Goal: Task Accomplishment & Management: Use online tool/utility

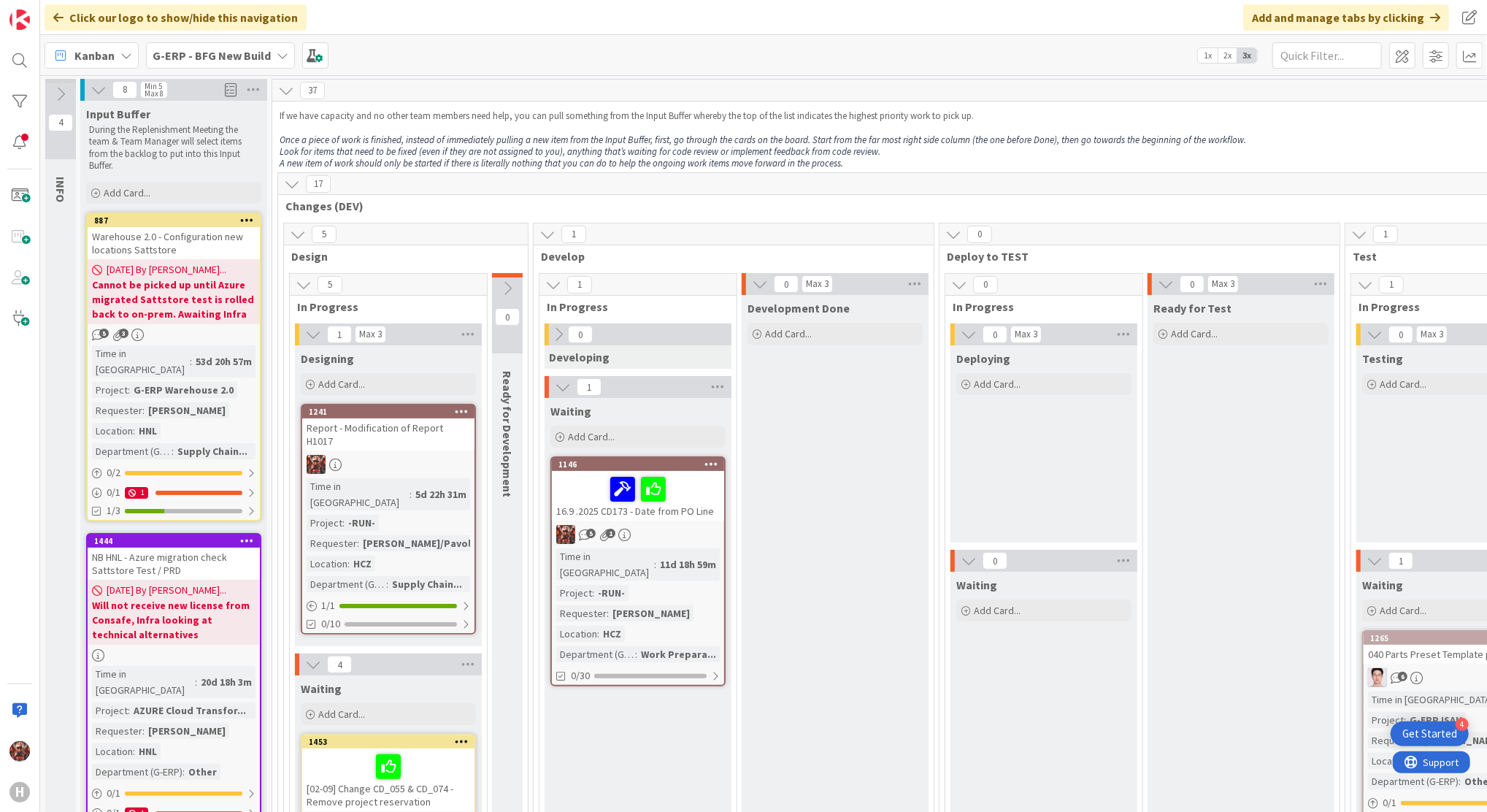
scroll to position [2842, 54]
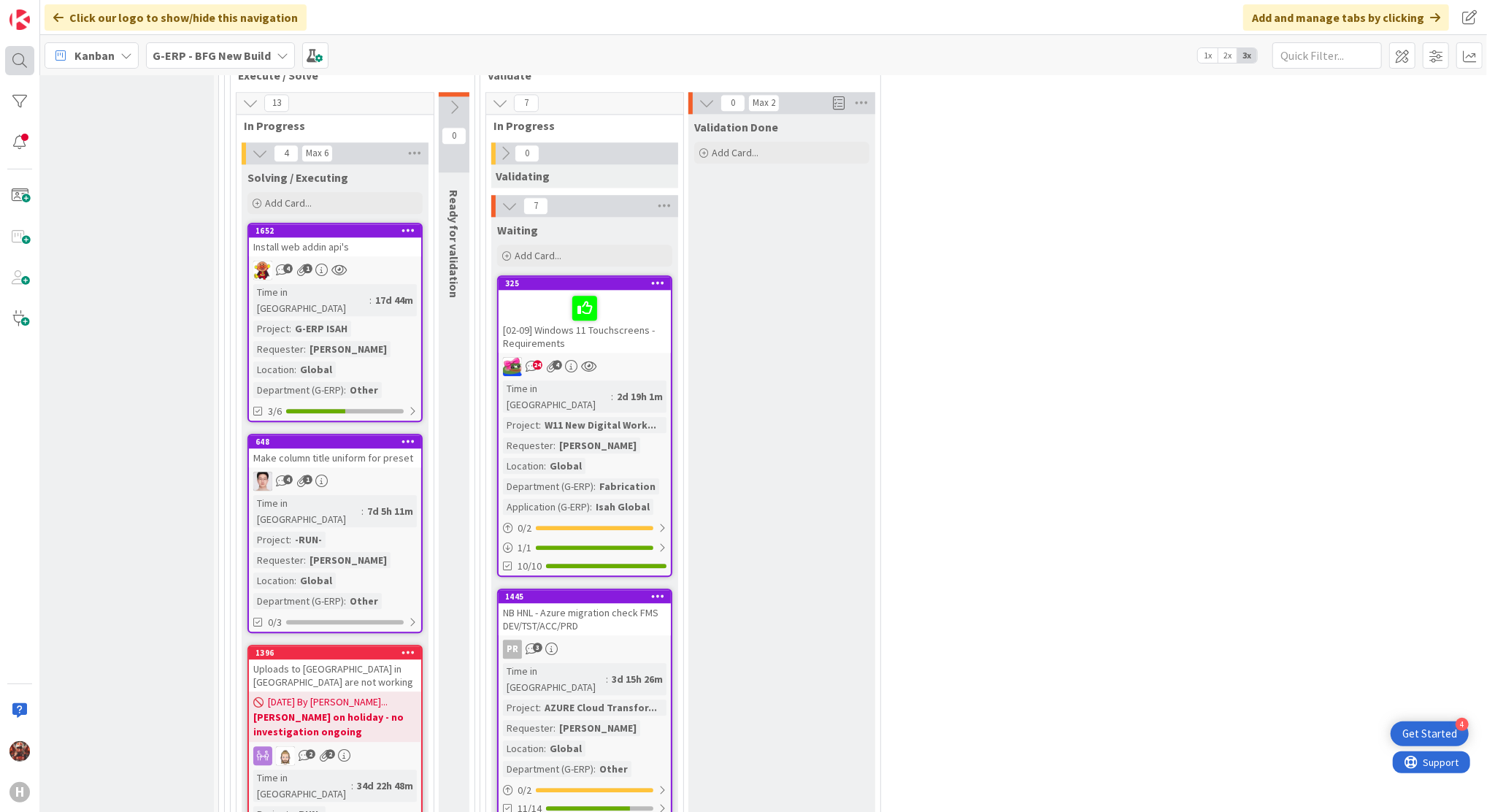
click at [13, 51] on div at bounding box center [20, 60] width 30 height 30
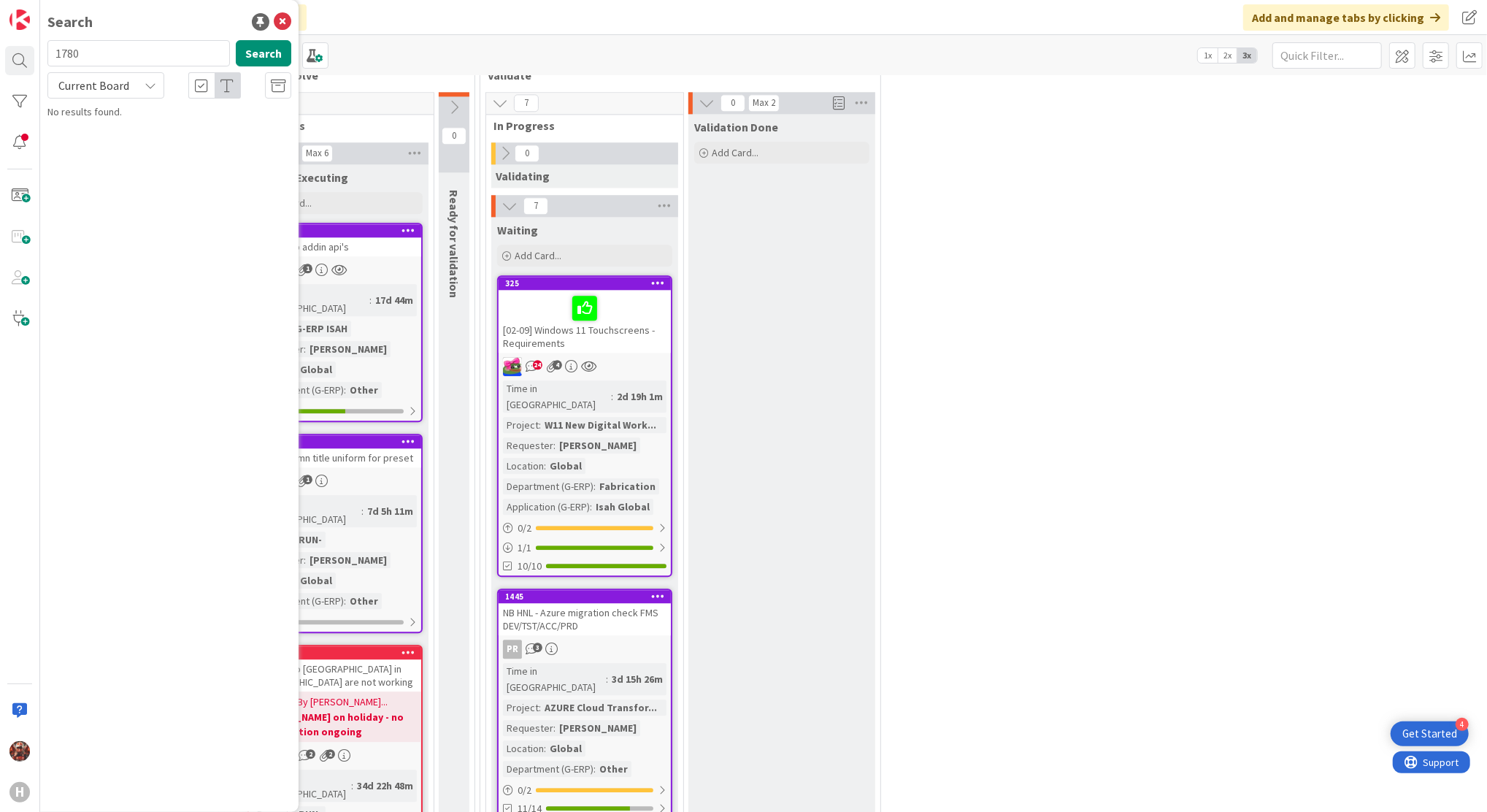
type input "1780"
click at [126, 84] on span "Current Board" at bounding box center [93, 85] width 76 height 21
click at [90, 140] on span "All Boards" at bounding box center [132, 146] width 152 height 21
click at [149, 126] on p "Isah Bug" at bounding box center [180, 128] width 224 height 15
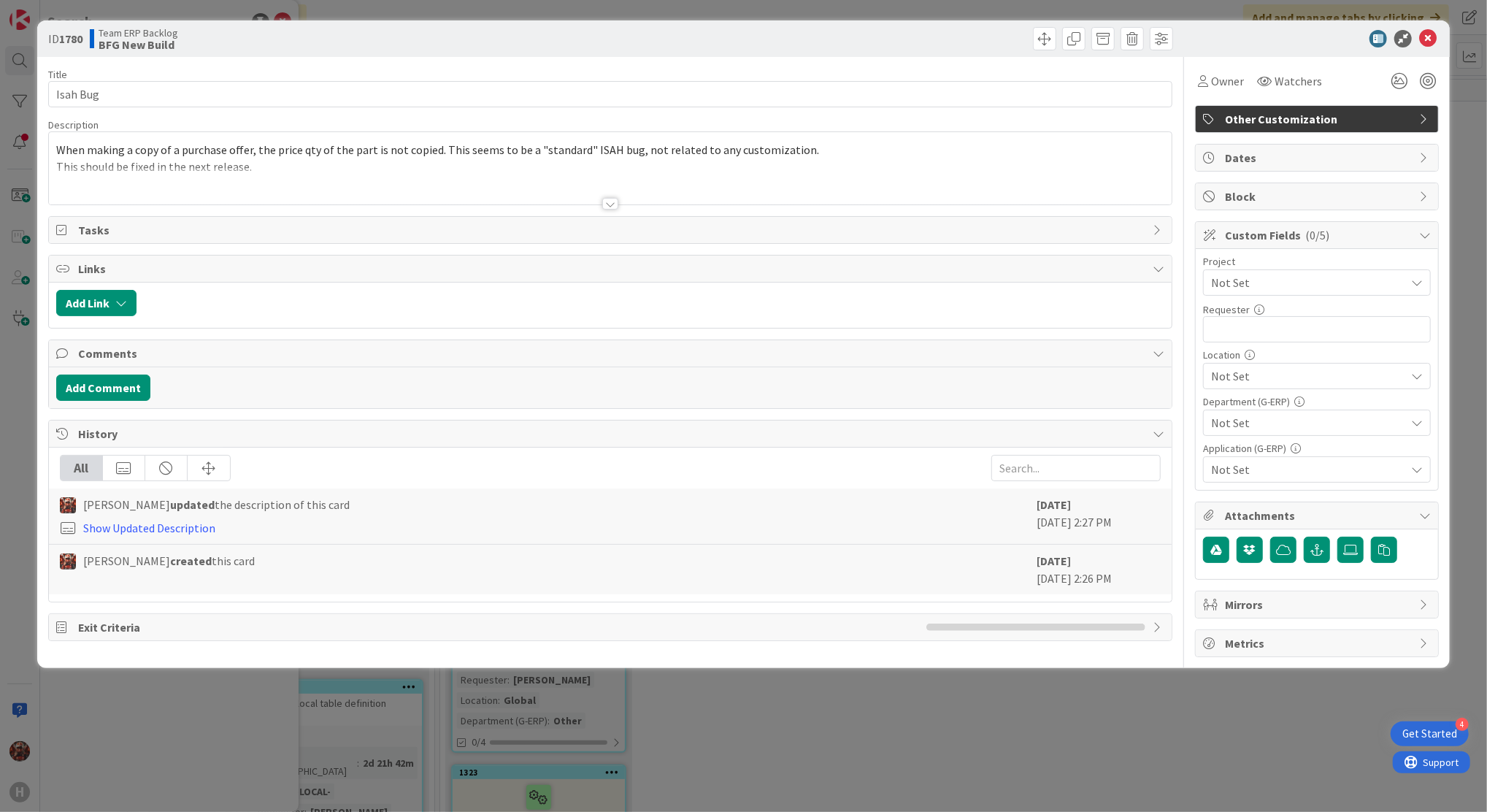
click at [611, 204] on div at bounding box center [611, 203] width 16 height 12
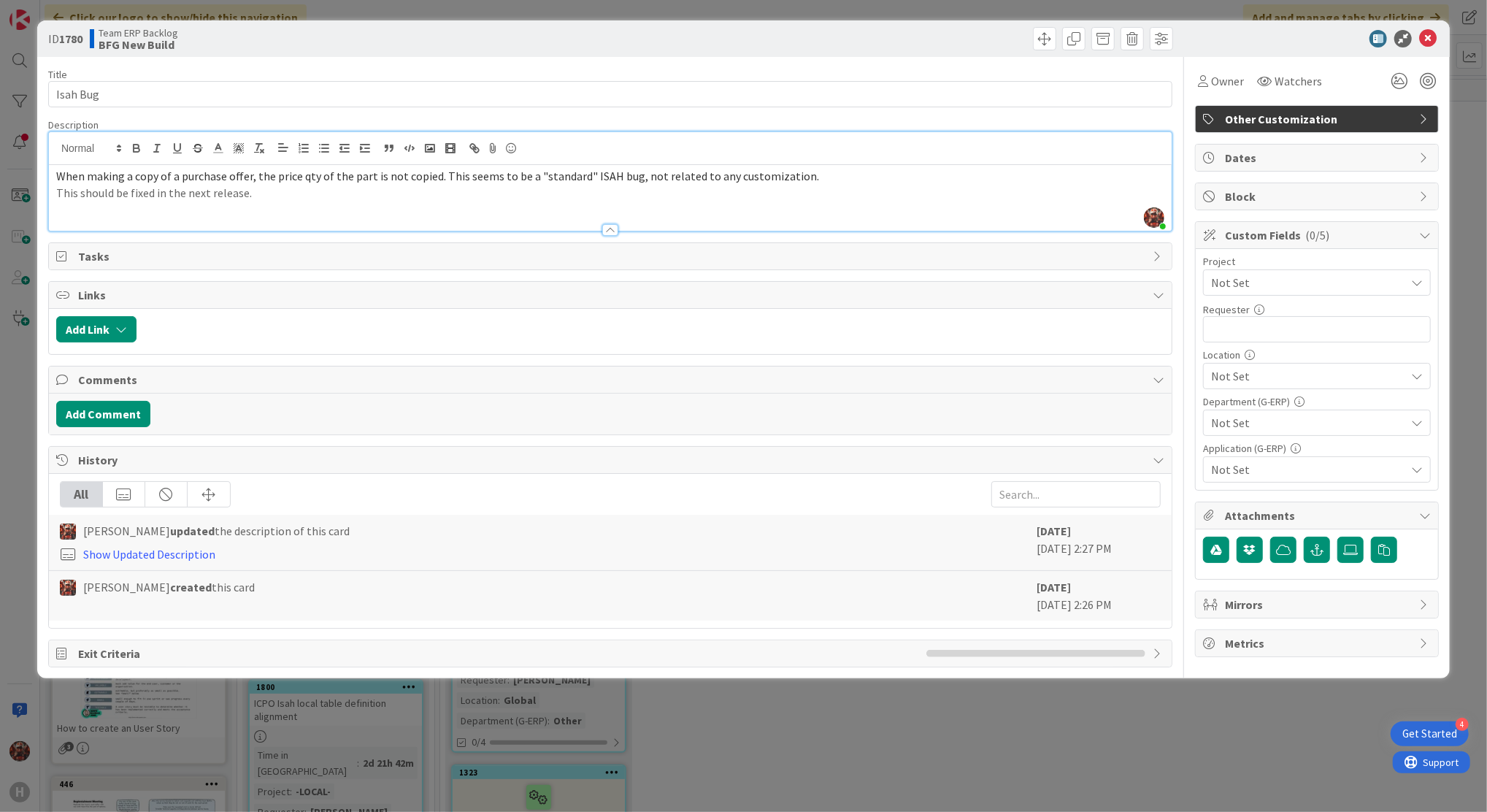
click at [381, 184] on p "When making a copy of a purchase offer, the price qty of the part is not copied…" at bounding box center [611, 176] width 1108 height 17
click at [321, 194] on p "This should be fixed in the next release." at bounding box center [611, 192] width 1108 height 17
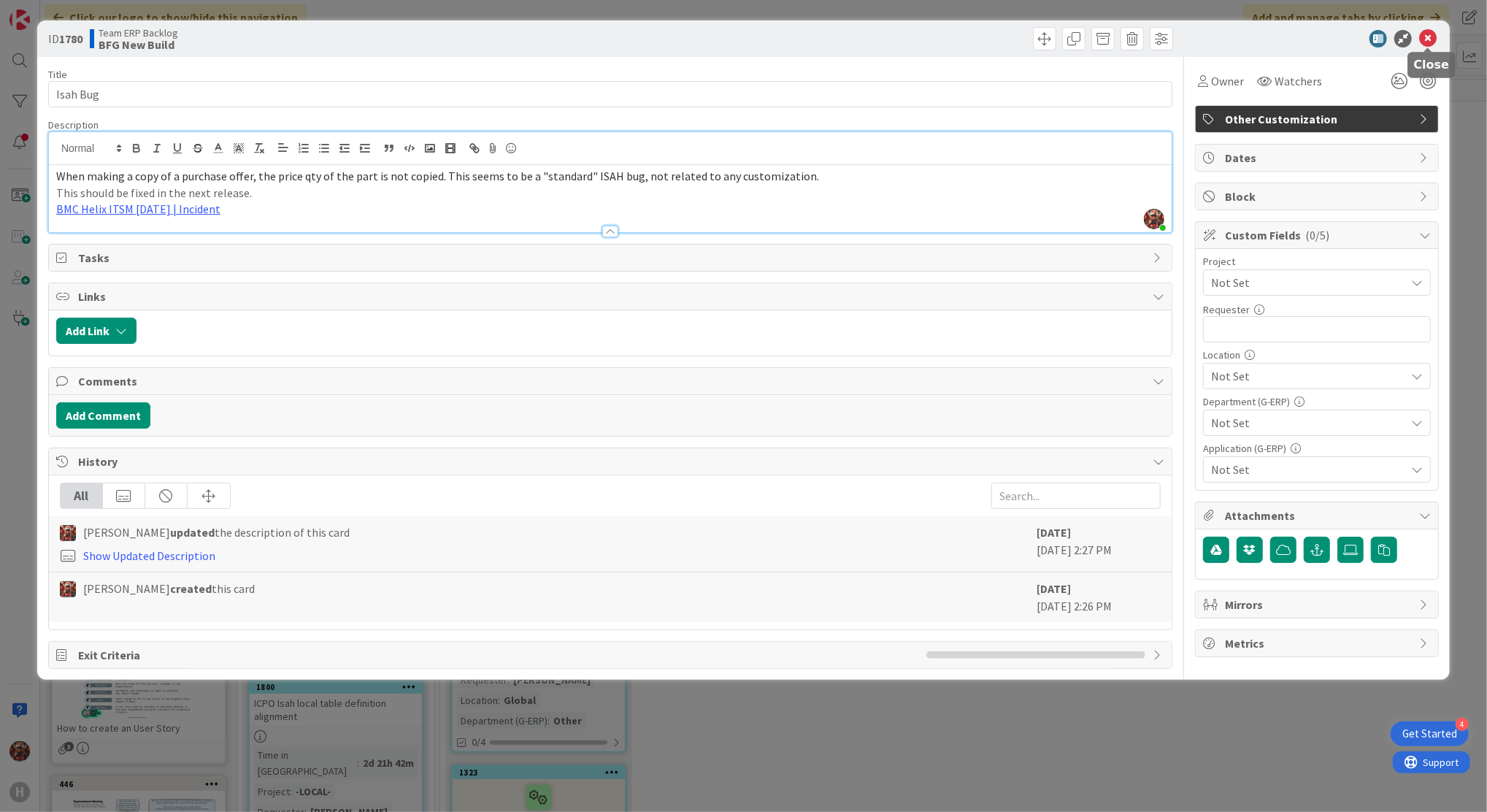
click at [1426, 36] on icon at bounding box center [1428, 38] width 18 height 18
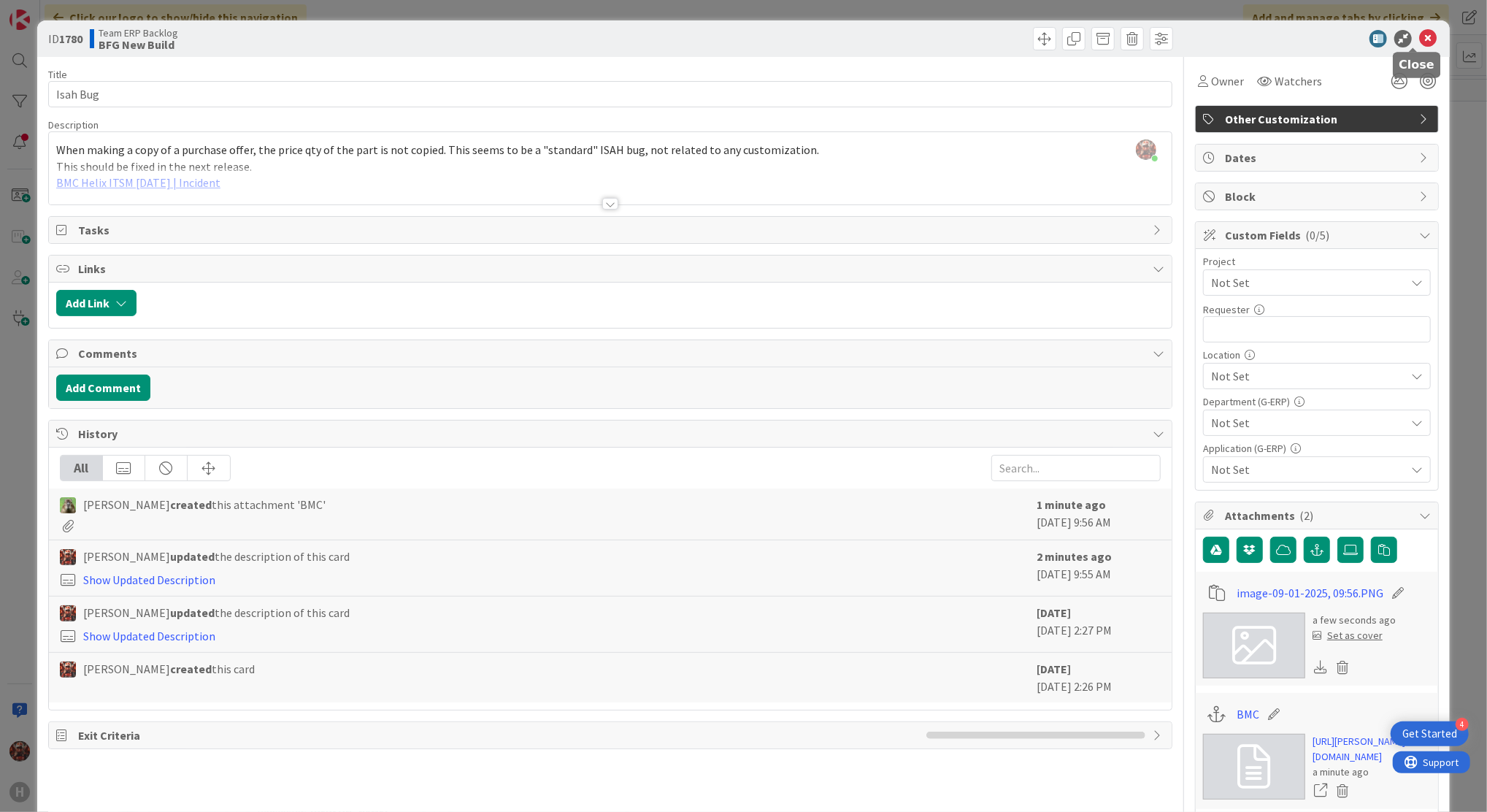
click at [1419, 30] on icon at bounding box center [1428, 38] width 18 height 18
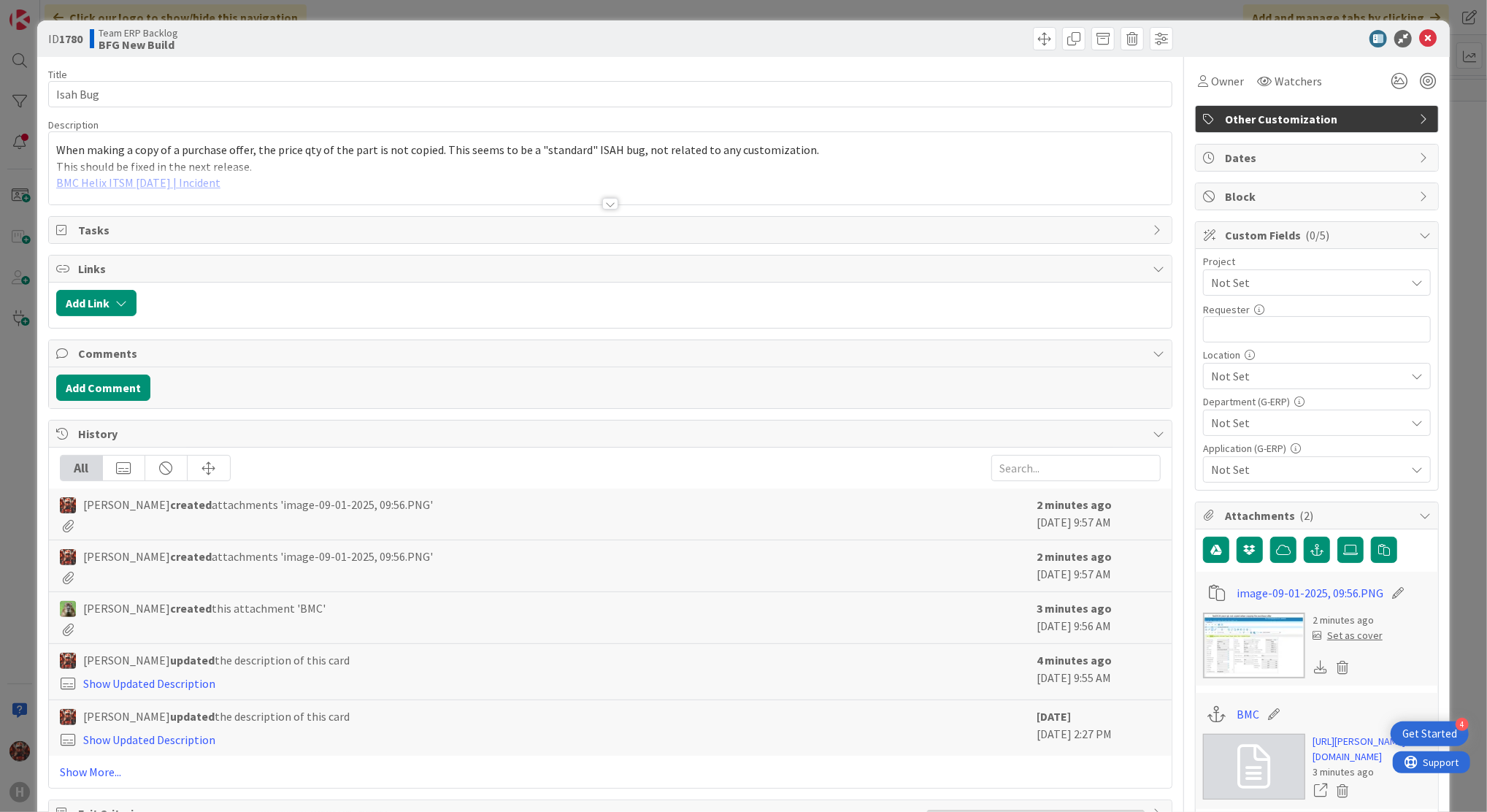
click at [1263, 278] on span "Not Set" at bounding box center [1304, 282] width 187 height 21
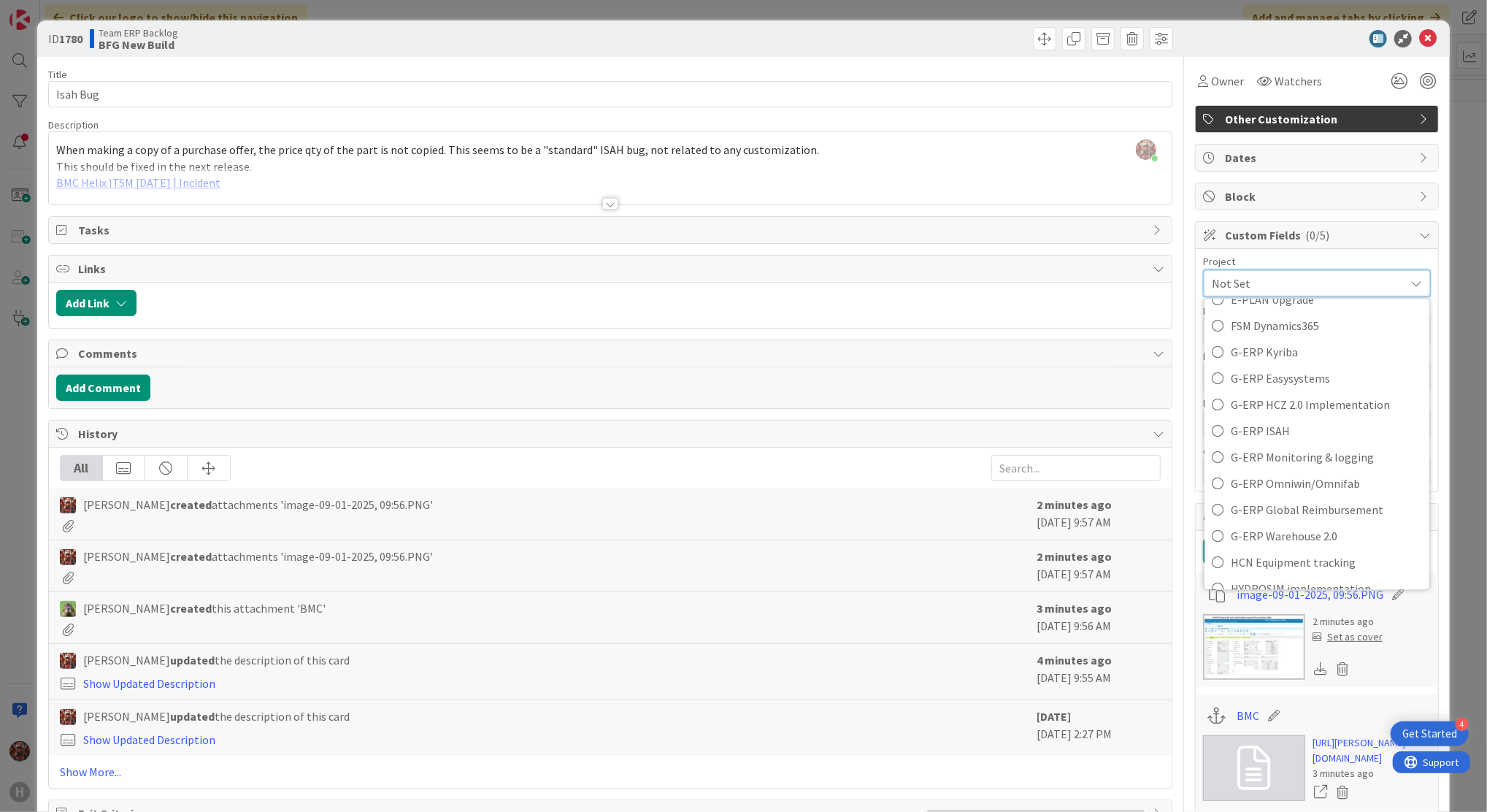
scroll to position [453, 0]
click at [1343, 445] on span "G-ERP ISAH" at bounding box center [1327, 442] width 192 height 21
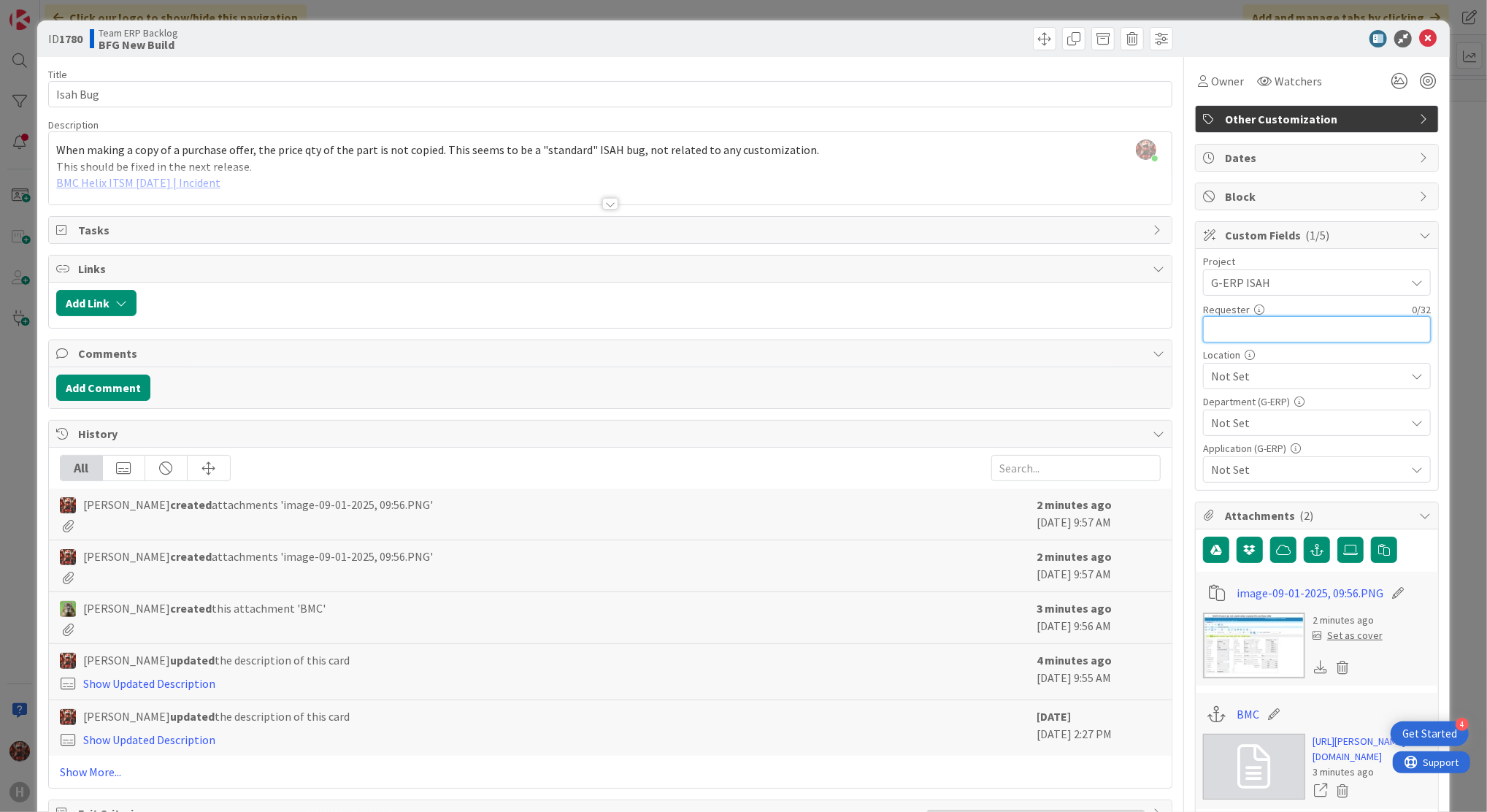
click at [1264, 326] on input "text" at bounding box center [1317, 329] width 227 height 26
type input "[PERSON_NAME]"
click at [1299, 372] on span "Not Set" at bounding box center [1308, 376] width 194 height 18
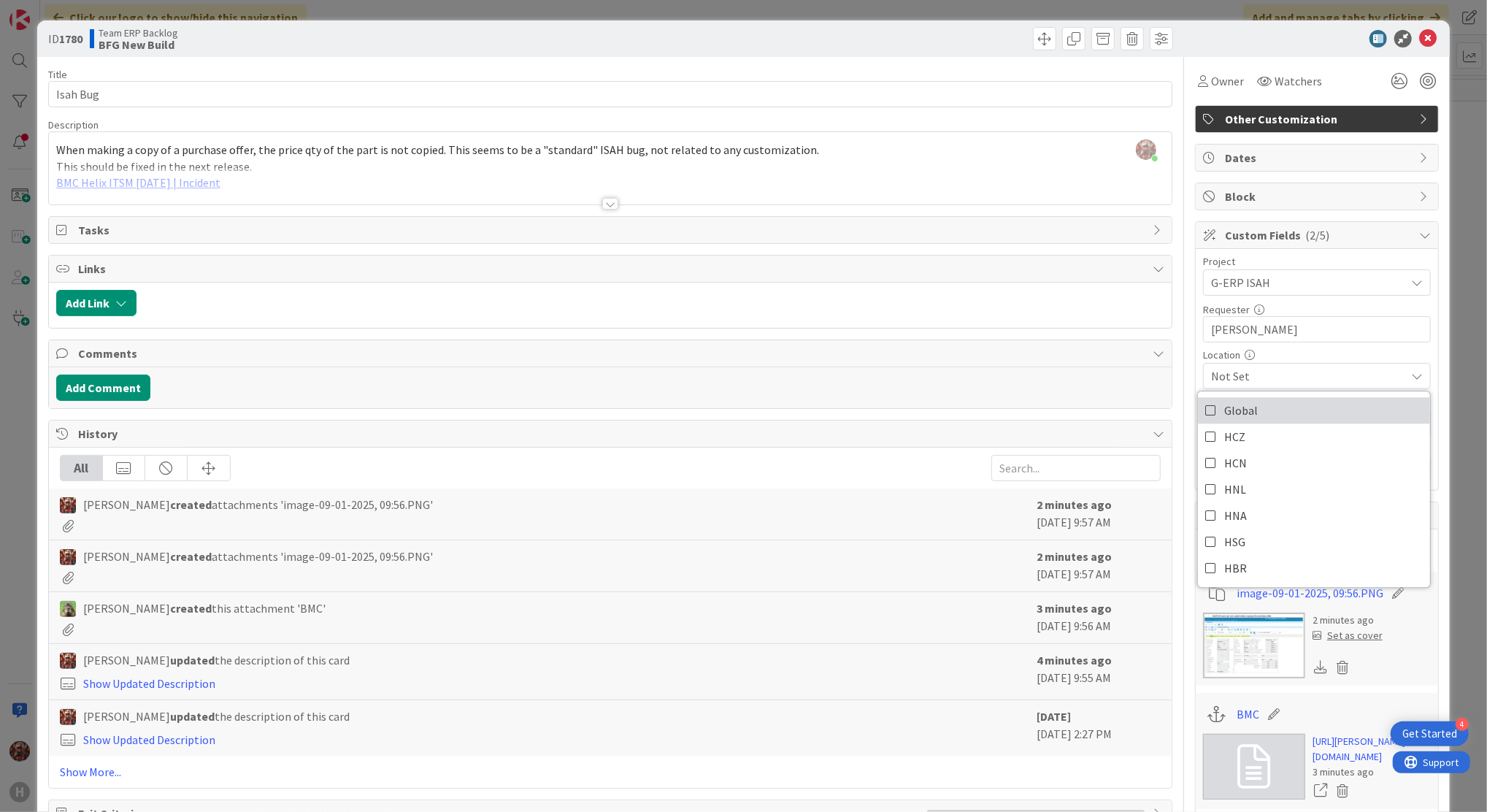
click at [1245, 415] on link "Global" at bounding box center [1313, 410] width 232 height 26
click at [1376, 353] on div "Location" at bounding box center [1317, 355] width 227 height 10
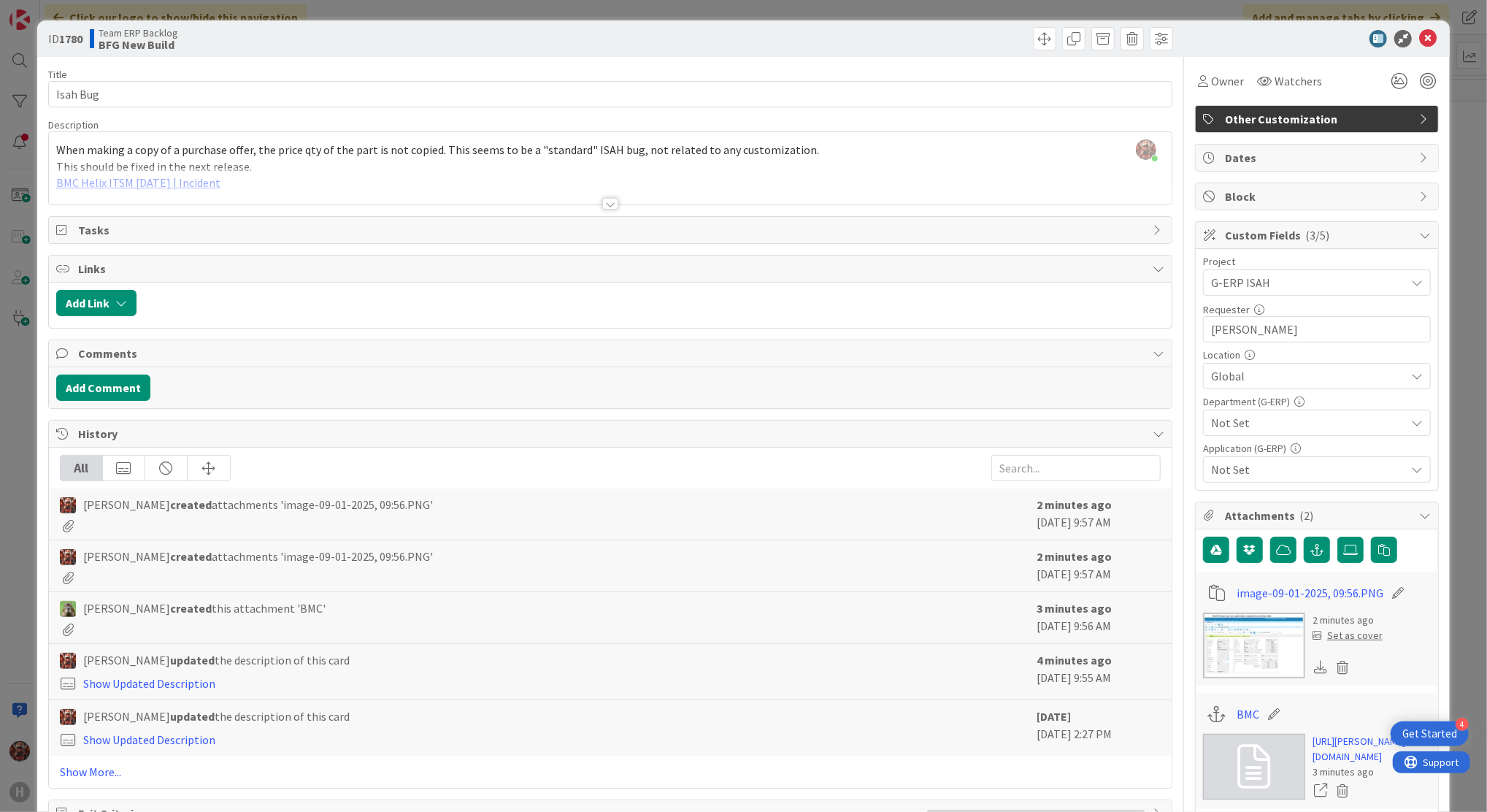
click at [1328, 415] on span "Not Set" at bounding box center [1308, 423] width 194 height 18
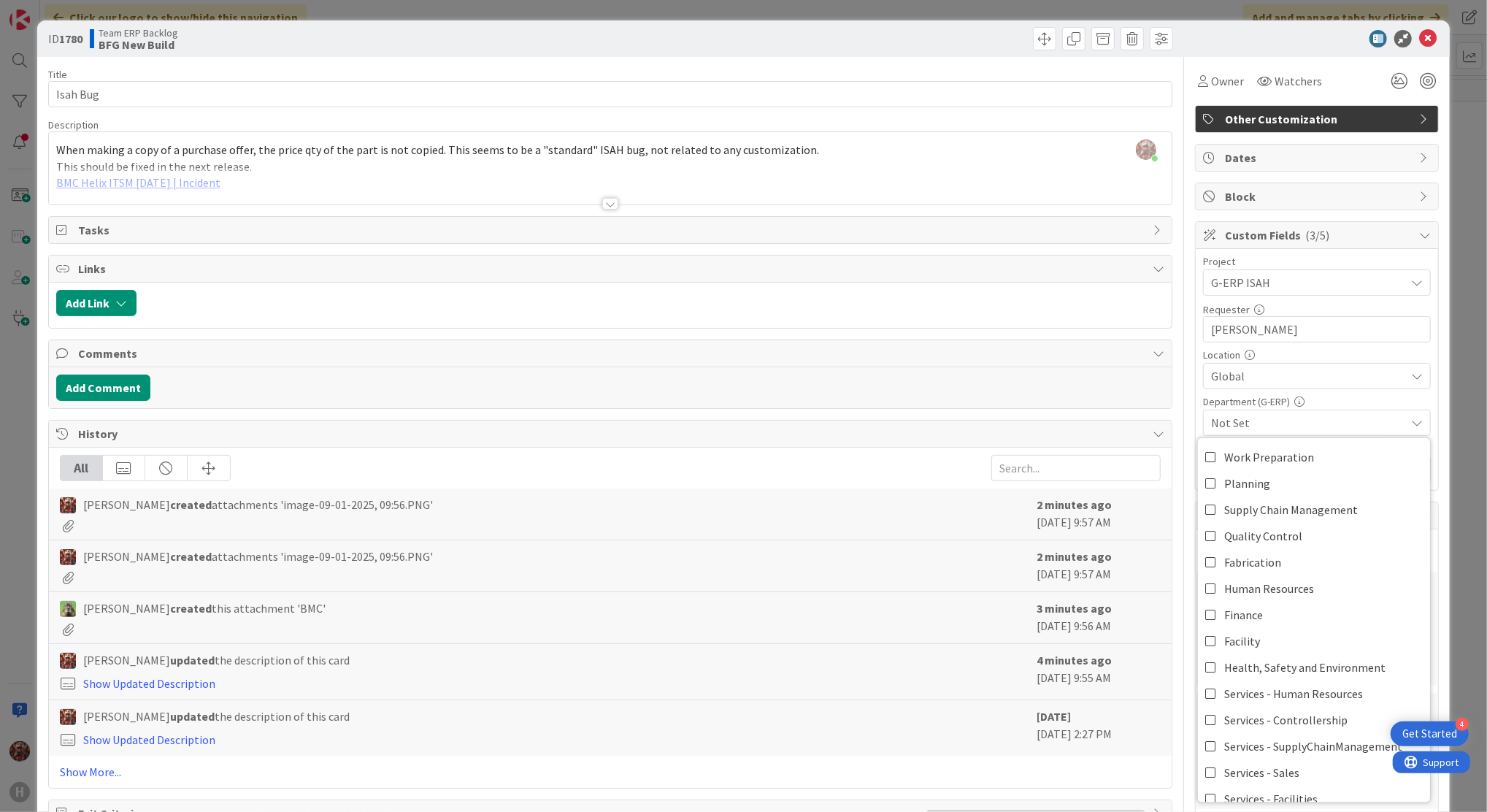
click at [1328, 415] on span "Not Set" at bounding box center [1308, 423] width 194 height 18
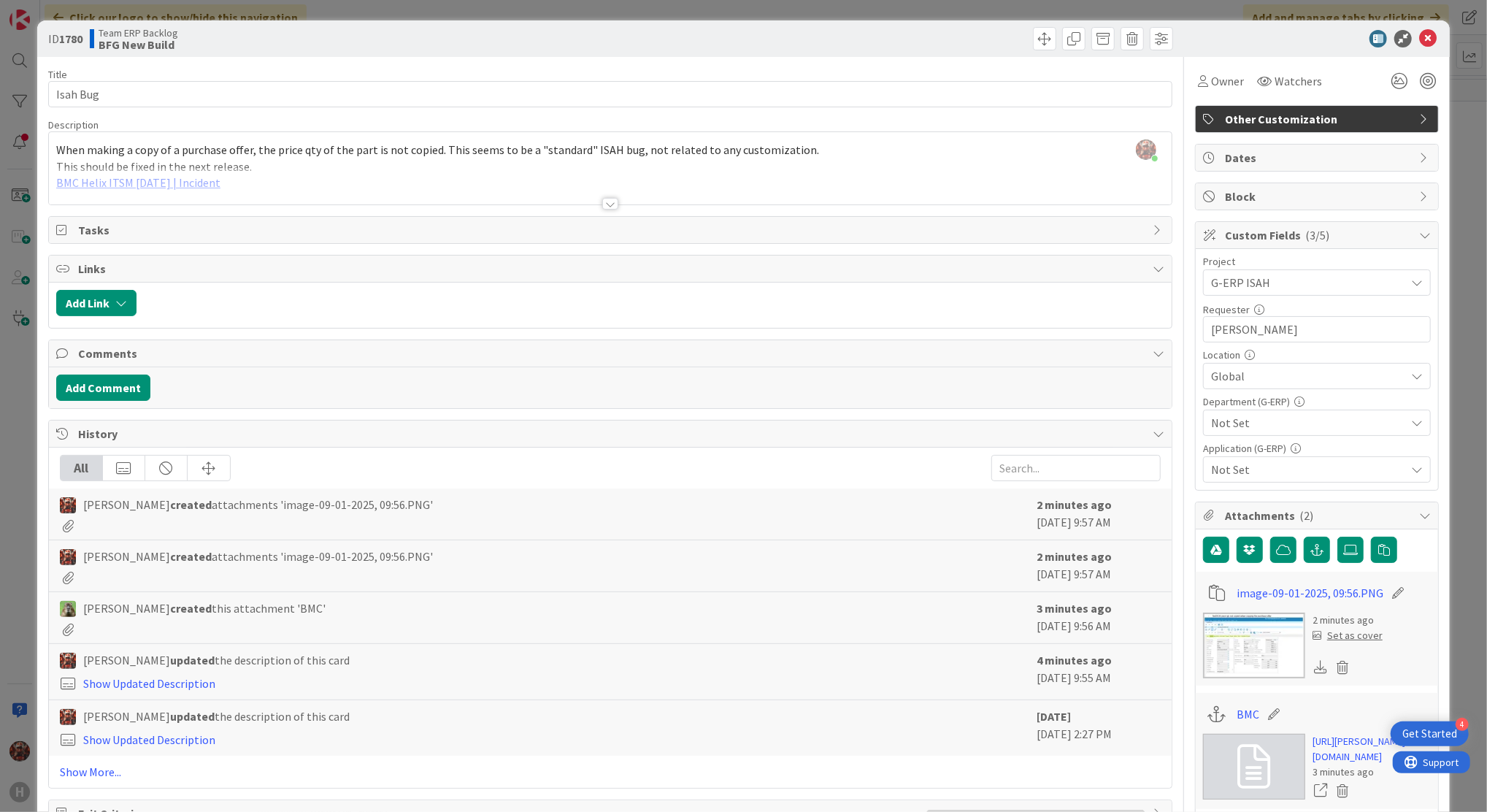
click at [1307, 466] on span "Not Set" at bounding box center [1308, 470] width 194 height 18
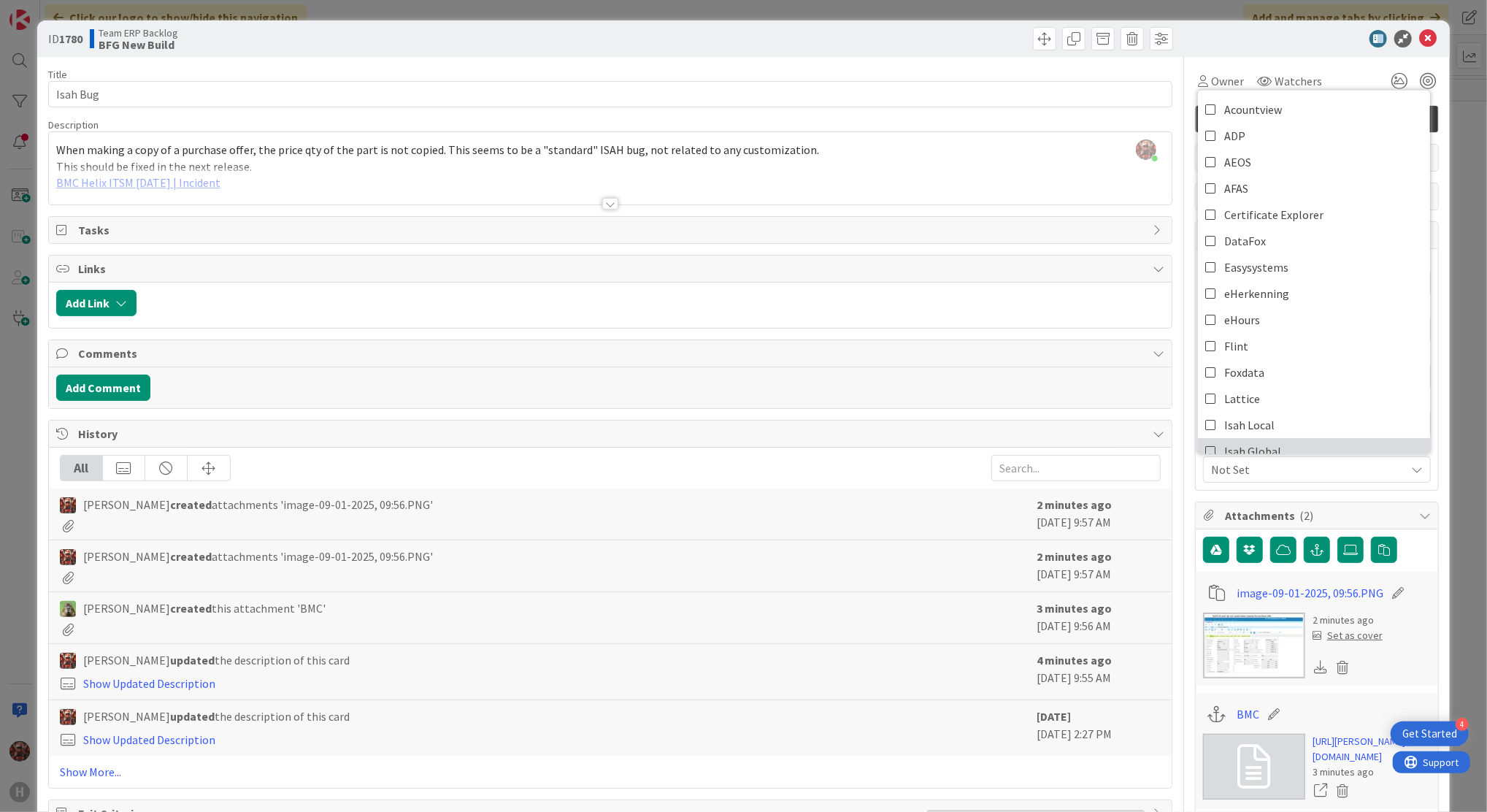
click at [1292, 444] on link "Isah Global" at bounding box center [1313, 450] width 232 height 26
click at [1419, 35] on icon at bounding box center [1428, 38] width 18 height 18
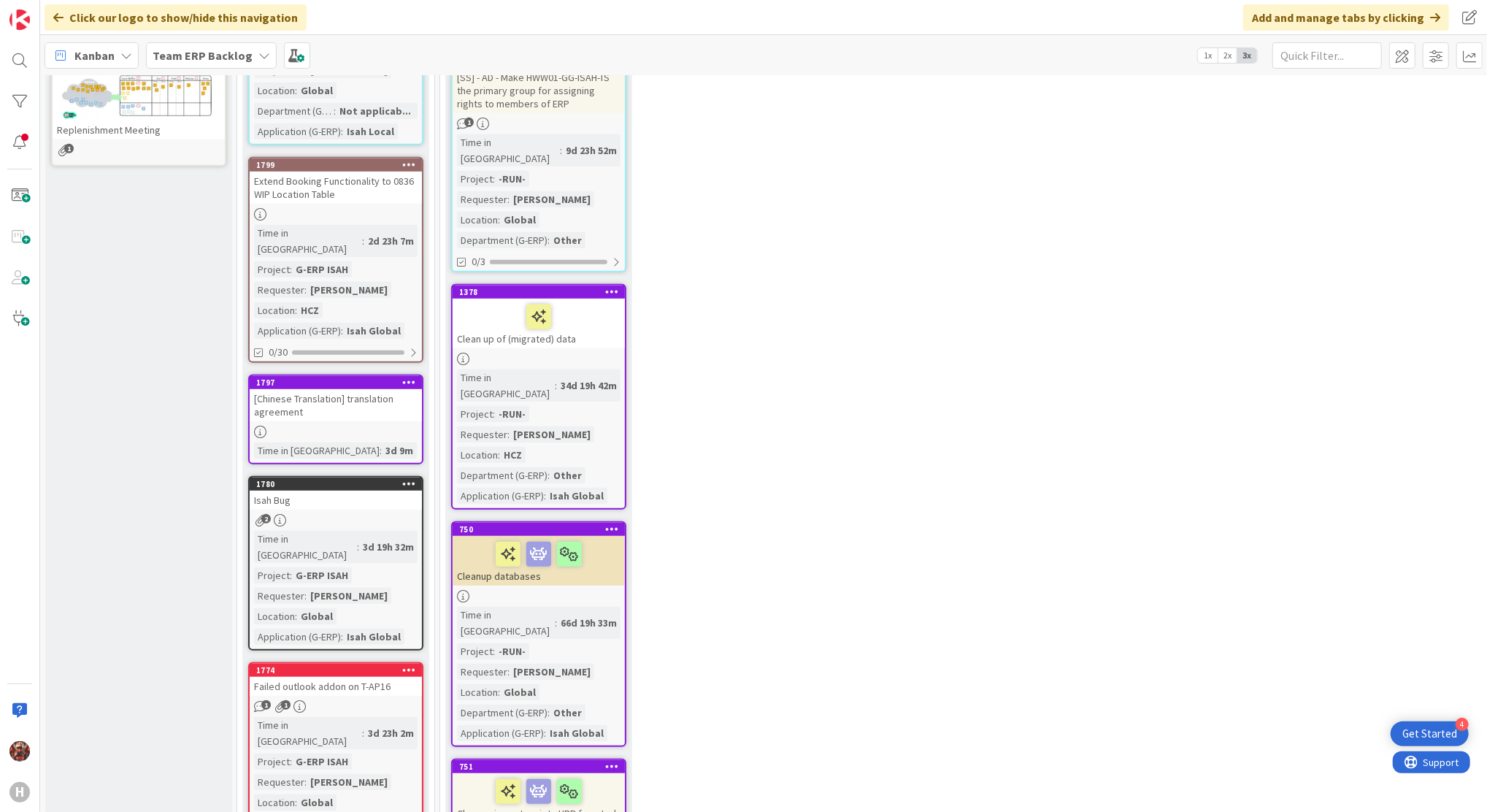
scroll to position [786, 0]
